Goal: Transaction & Acquisition: Purchase product/service

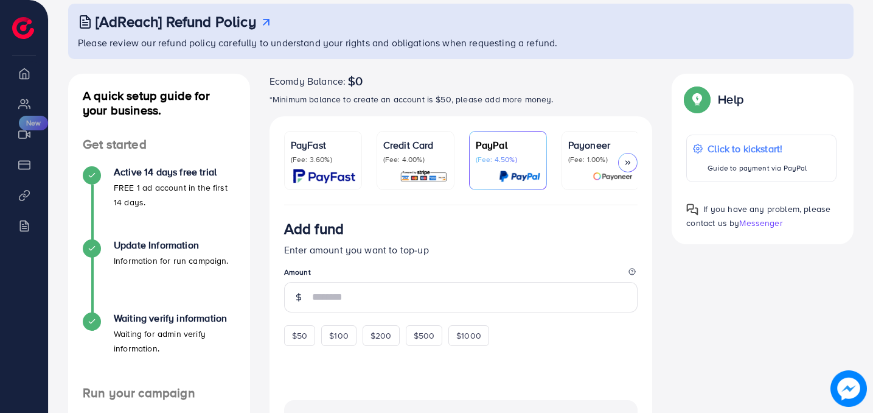
scroll to position [30, 0]
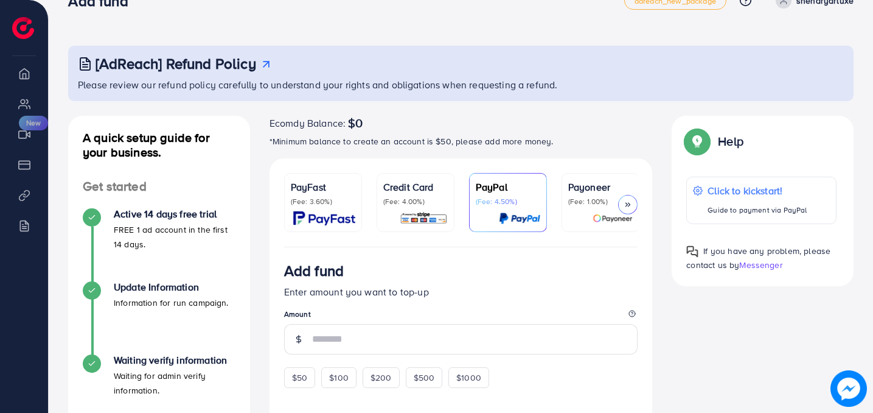
click at [631, 209] on div at bounding box center [627, 204] width 19 height 19
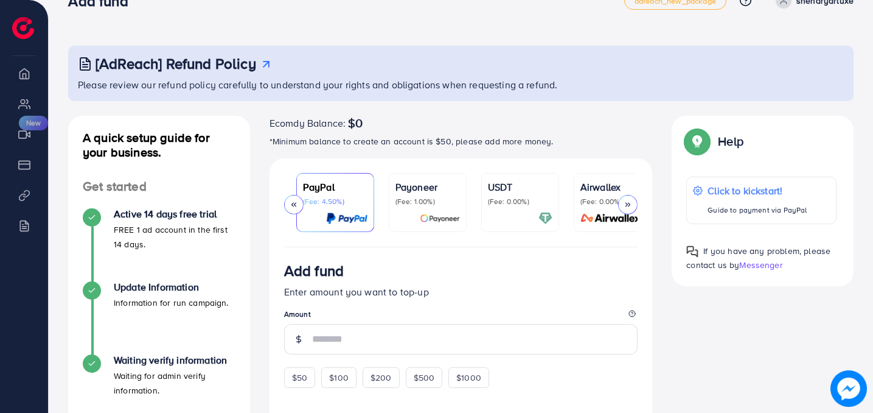
scroll to position [0, 186]
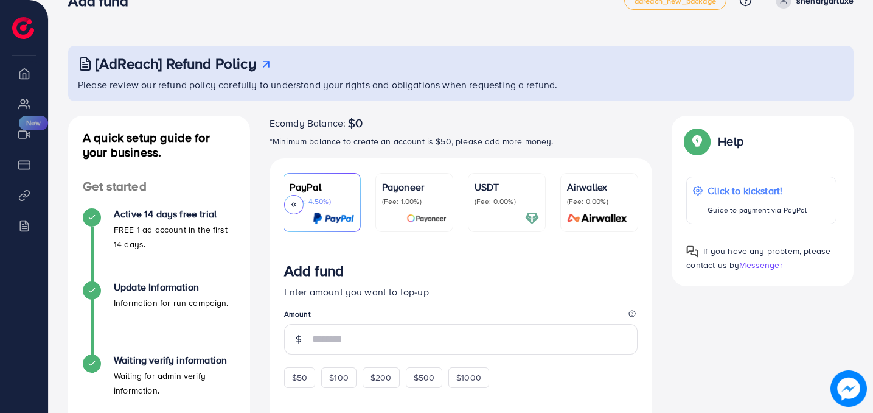
click at [292, 204] on icon at bounding box center [294, 204] width 9 height 9
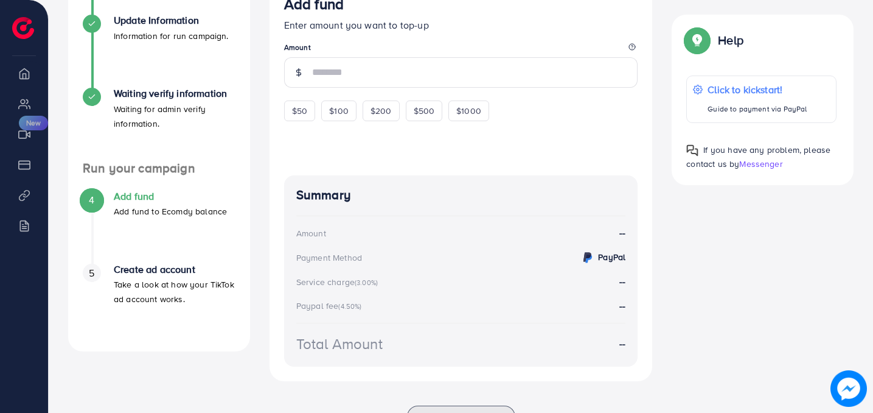
scroll to position [346, 0]
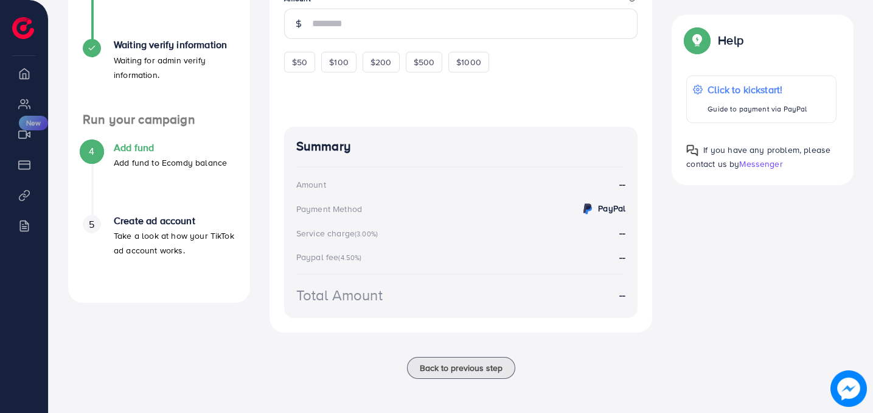
click at [209, 192] on div "4 Add fund Add fund to Ecomdy balance" at bounding box center [159, 178] width 153 height 73
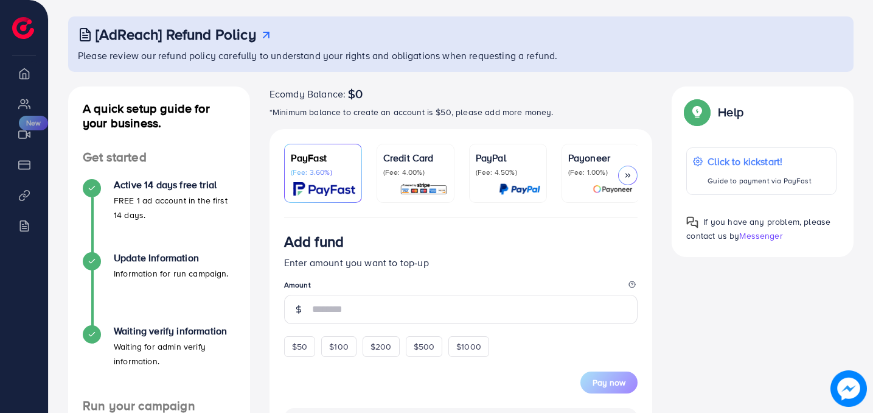
scroll to position [58, 0]
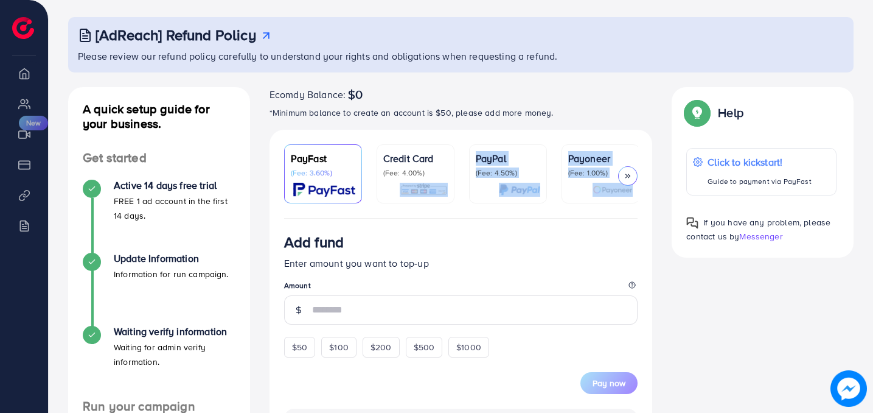
drag, startPoint x: 417, startPoint y: 221, endPoint x: 473, endPoint y: 219, distance: 56.6
click at [473, 219] on div "PayFast (Fee: 3.60%) Credit Card (Fee: 4.00%) PayPal (Fee: 4.50%) Payoneer (Fee…" at bounding box center [461, 420] width 383 height 580
click at [583, 240] on div "Add fund" at bounding box center [461, 244] width 354 height 23
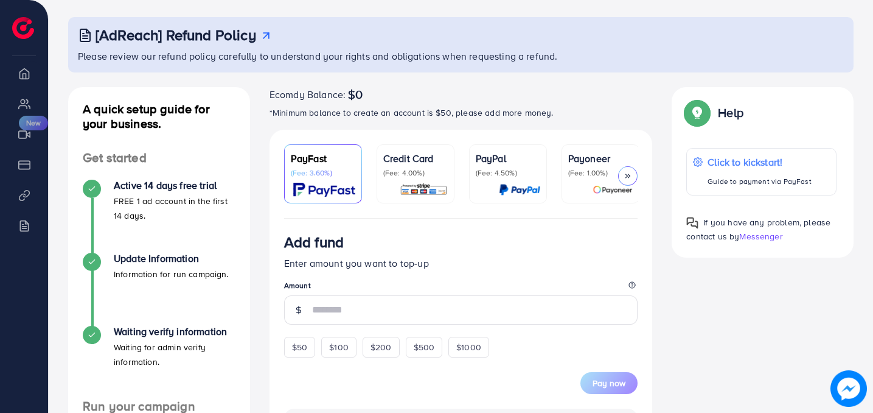
click at [630, 175] on icon at bounding box center [628, 176] width 9 height 9
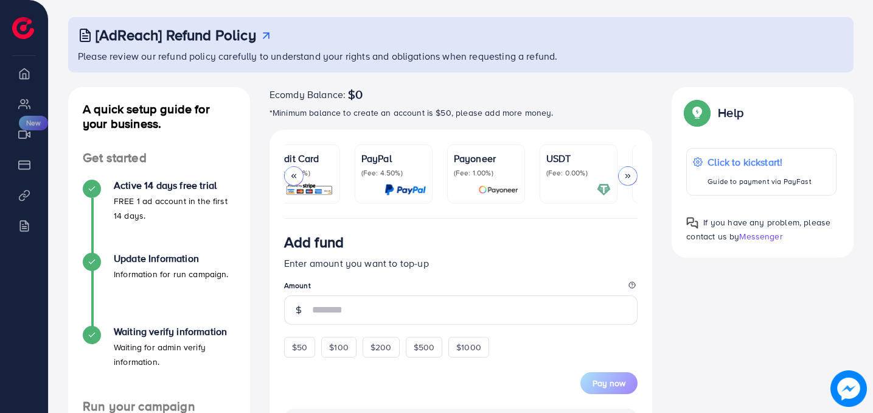
scroll to position [0, 186]
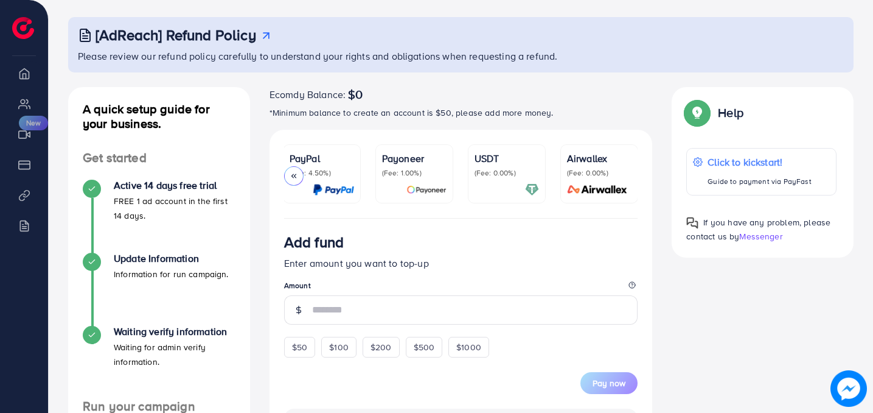
click at [292, 170] on div at bounding box center [293, 175] width 19 height 19
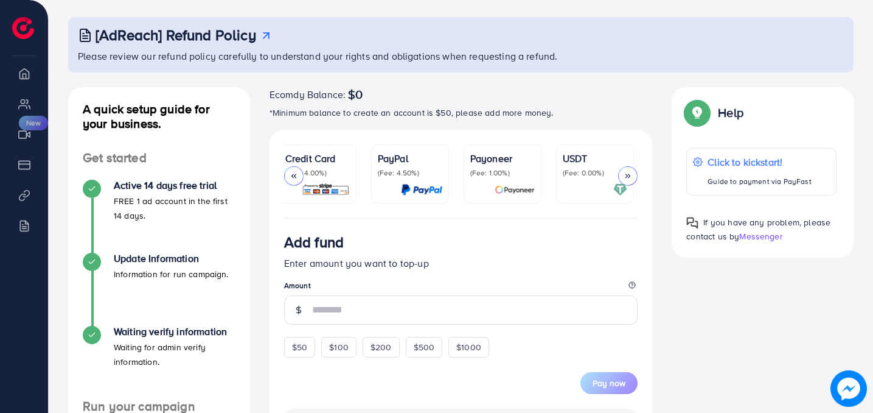
scroll to position [0, 0]
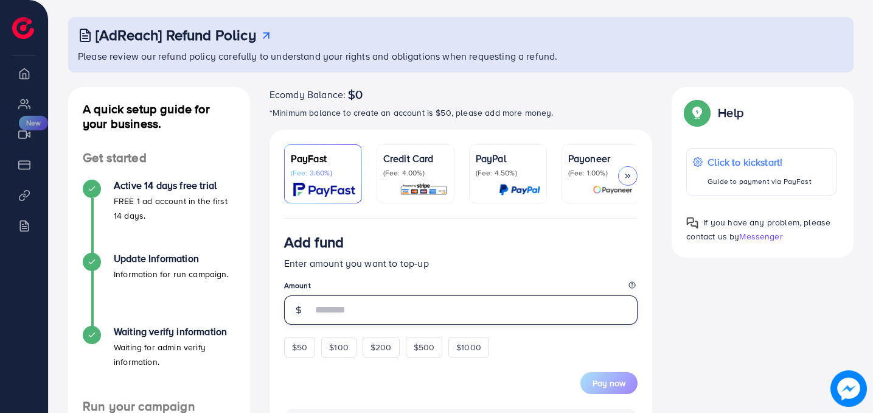
click at [344, 310] on input "number" at bounding box center [475, 309] width 326 height 29
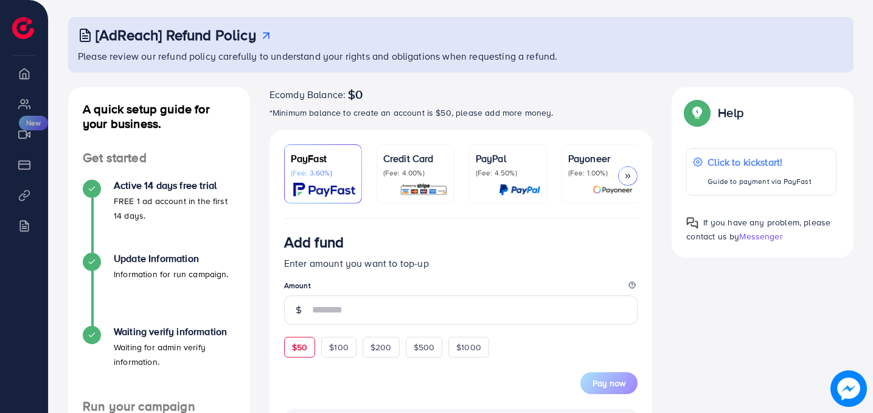
click at [304, 347] on form "Add fund Enter amount you want to top-up Amount $50 $100 $200 $500 $1000 Pay now" at bounding box center [461, 313] width 354 height 161
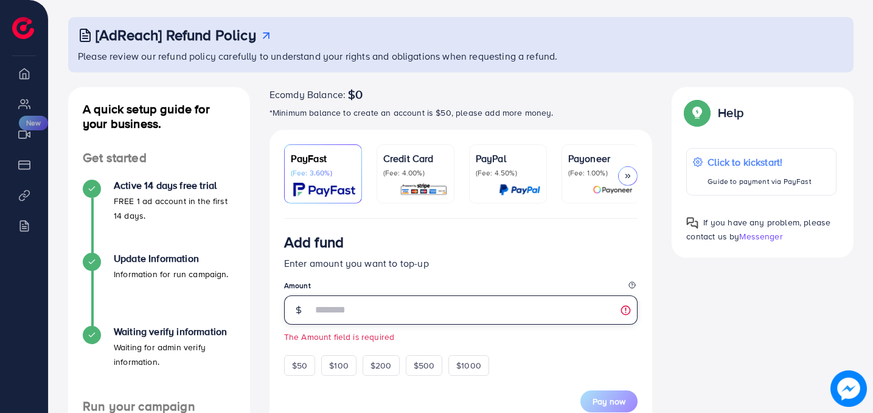
click at [343, 316] on input "number" at bounding box center [475, 309] width 326 height 29
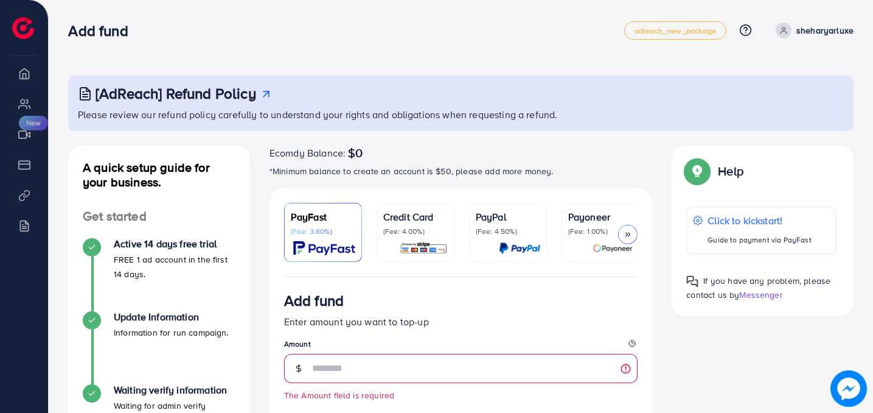
click at [413, 221] on p "Credit Card" at bounding box center [415, 216] width 64 height 15
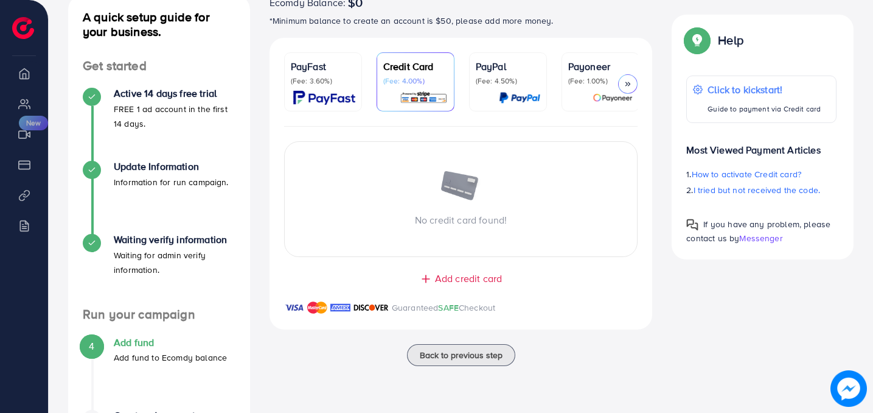
scroll to position [151, 0]
click at [457, 279] on span "Add credit card" at bounding box center [468, 278] width 67 height 14
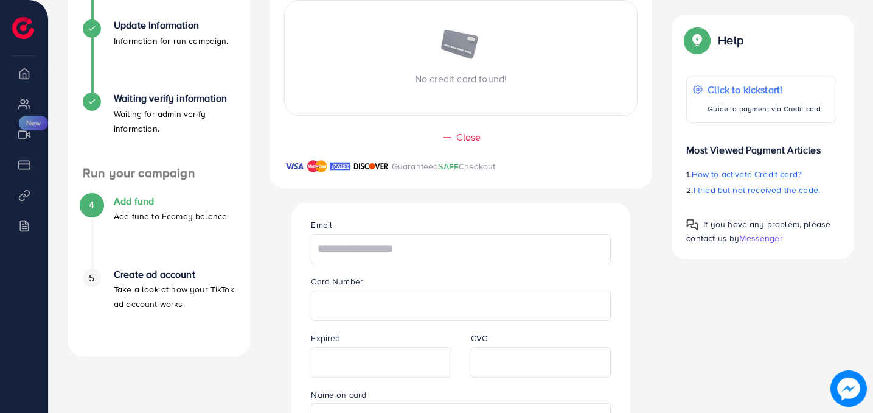
scroll to position [294, 0]
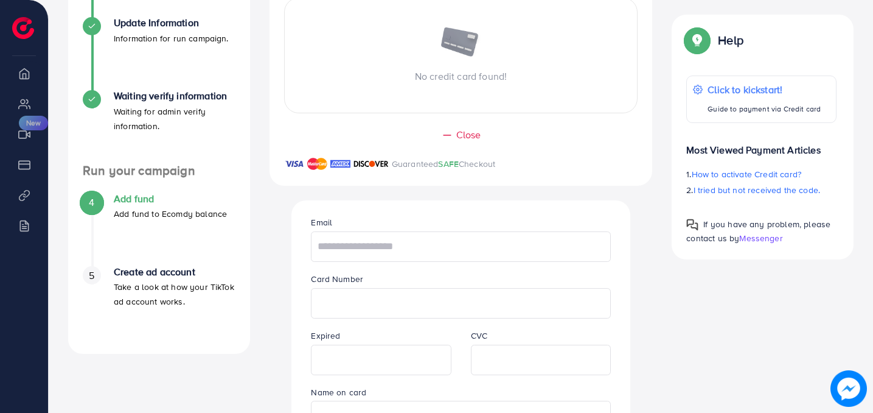
click at [432, 77] on p "No credit card found!" at bounding box center [461, 76] width 353 height 15
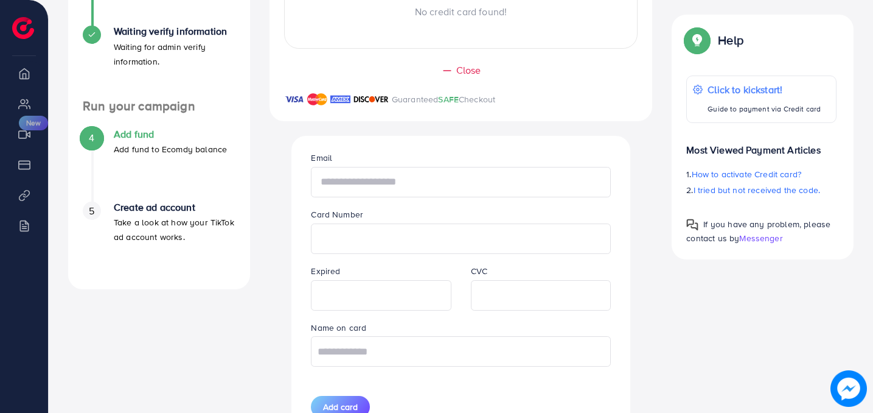
click at [391, 190] on input "text" at bounding box center [460, 182] width 299 height 30
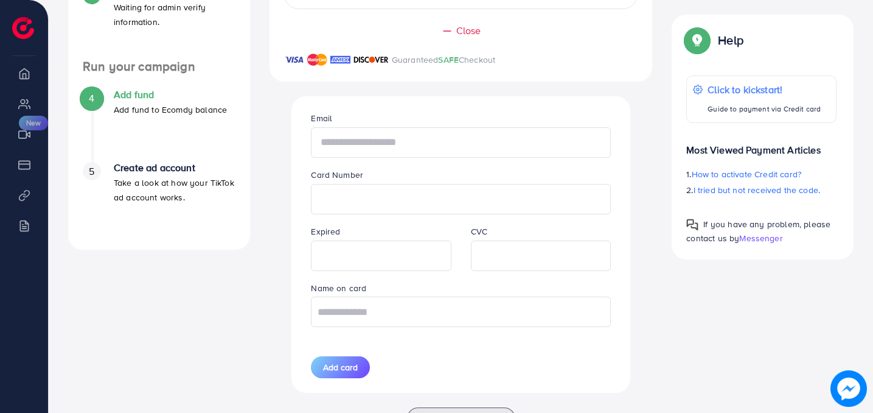
scroll to position [395, 0]
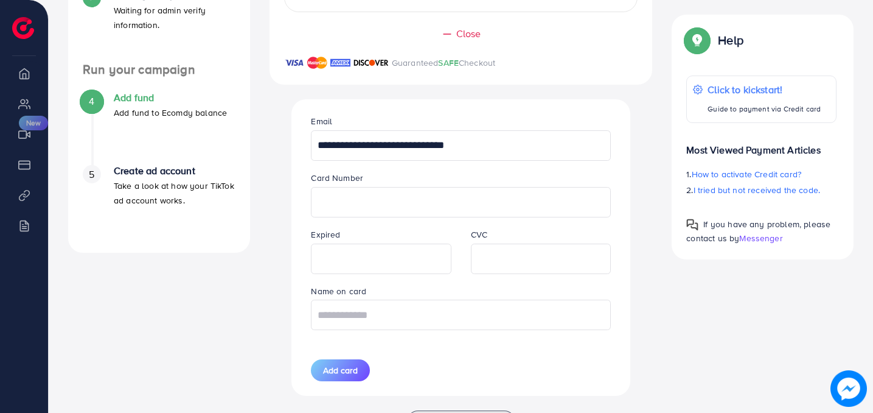
type input "**********"
click at [352, 238] on div "Expired" at bounding box center [380, 250] width 159 height 47
click at [437, 324] on input "text" at bounding box center [460, 314] width 299 height 30
type input "**********"
click at [352, 366] on button "Add card" at bounding box center [340, 370] width 59 height 22
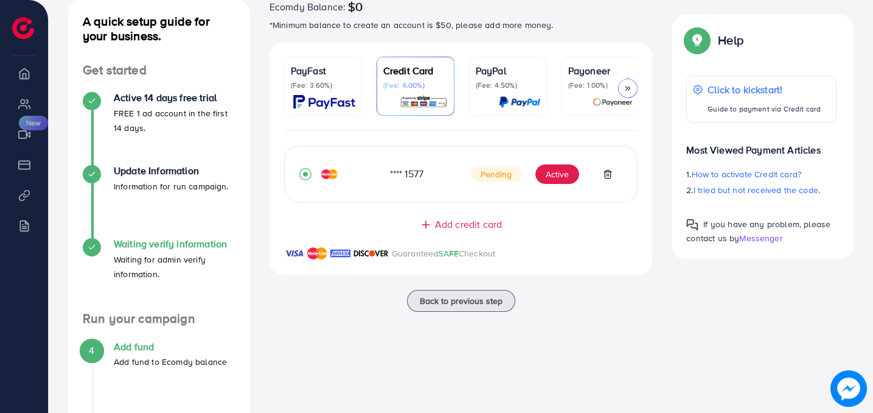
scroll to position [254, 0]
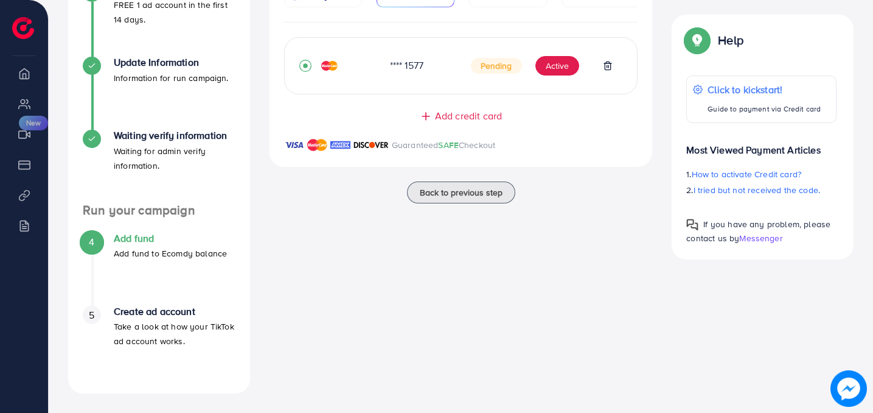
click at [261, 215] on div "Ecomdy Balance: $0 *Minimum balance to create an account is $50, please add mor…" at bounding box center [461, 142] width 403 height 502
click at [134, 235] on h4 "Add fund" at bounding box center [170, 238] width 113 height 12
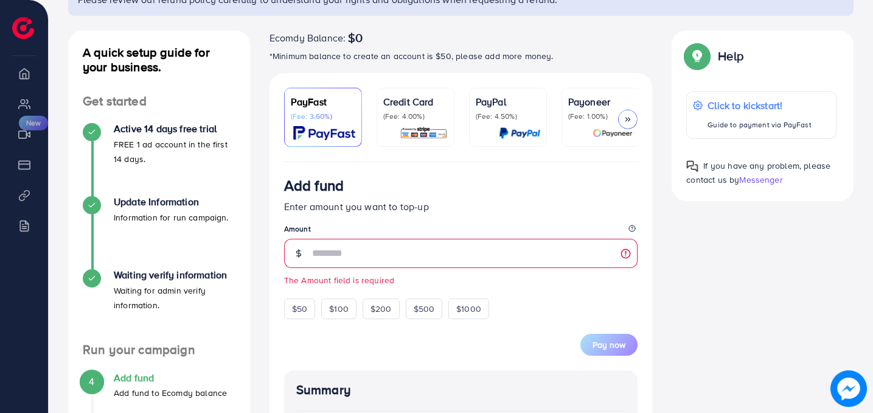
scroll to position [127, 0]
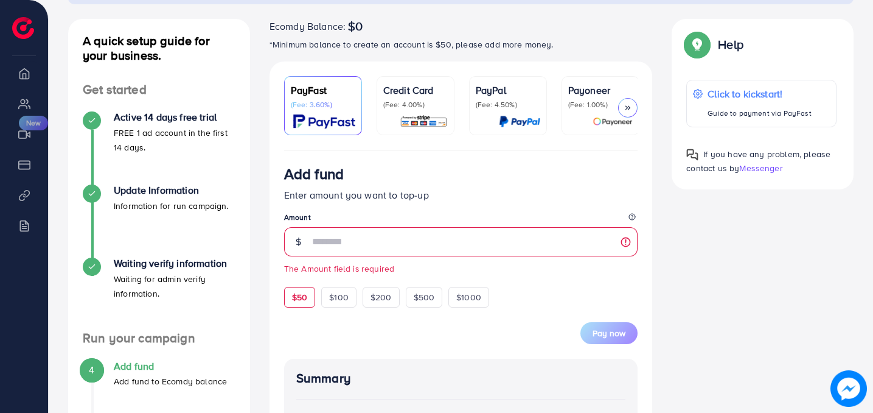
click at [307, 299] on div "$50" at bounding box center [299, 297] width 31 height 21
type input "**"
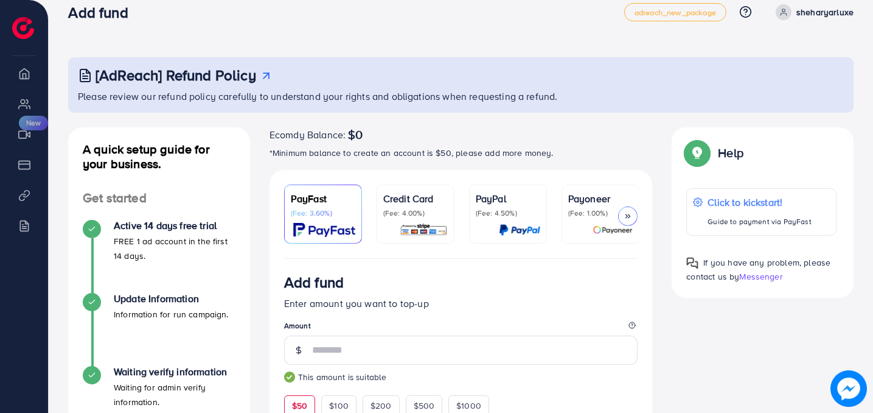
scroll to position [0, 0]
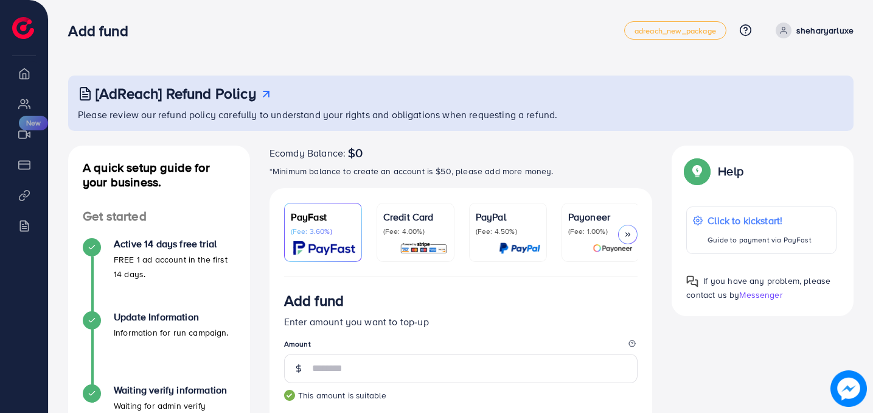
click at [417, 225] on div "Credit Card (Fee: 4.00%)" at bounding box center [415, 222] width 64 height 27
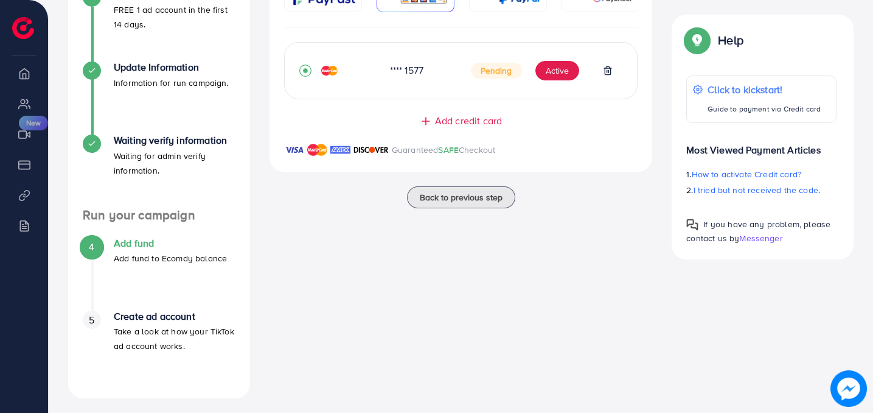
scroll to position [254, 0]
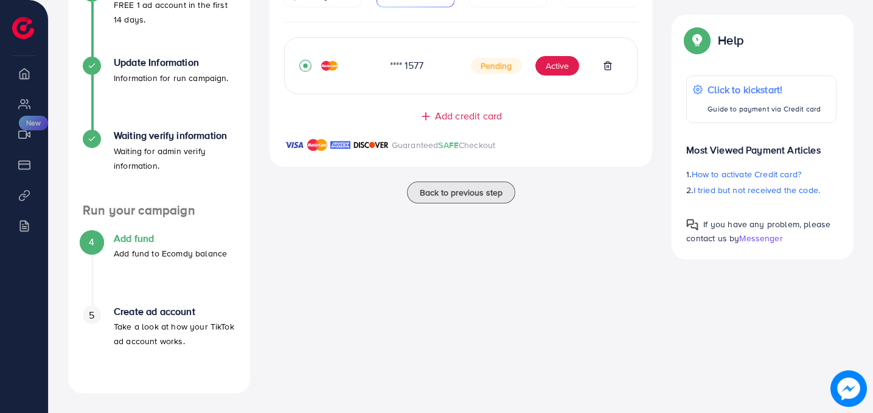
click at [144, 239] on h4 "Add fund" at bounding box center [170, 238] width 113 height 12
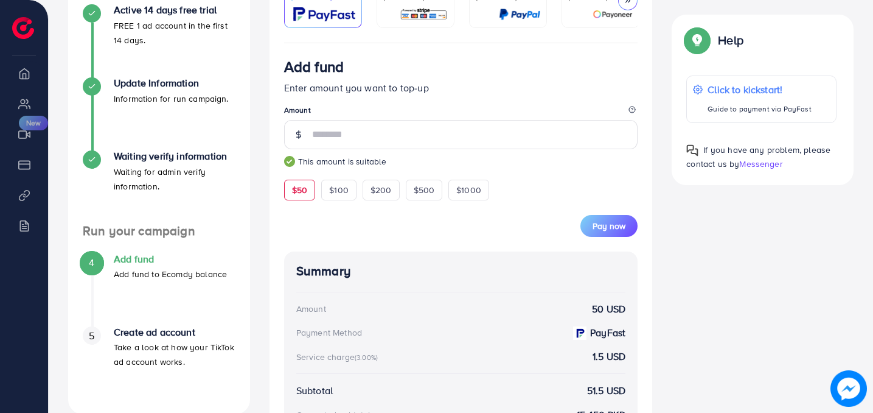
scroll to position [235, 0]
